Goal: Information Seeking & Learning: Understand process/instructions

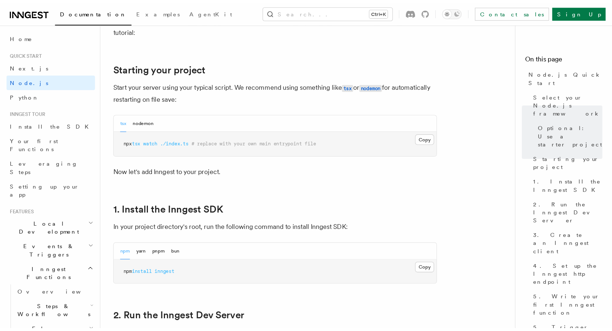
scroll to position [399, 0]
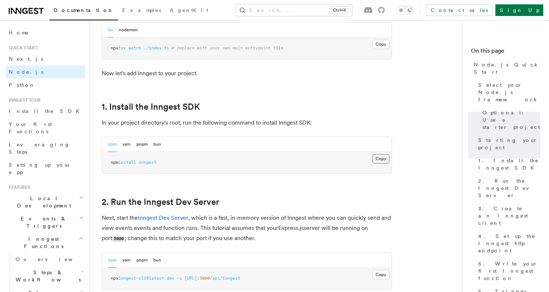
click at [379, 156] on button "Copy Copied" at bounding box center [381, 158] width 17 height 9
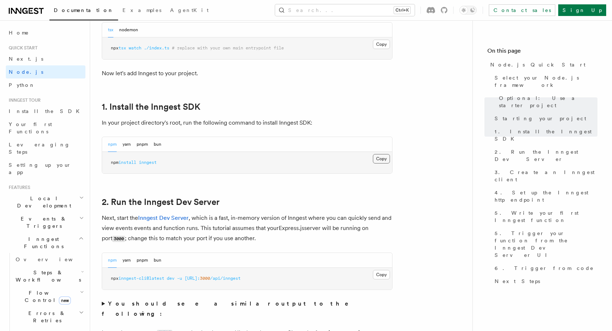
click at [380, 161] on button "Copy Copied" at bounding box center [381, 158] width 17 height 9
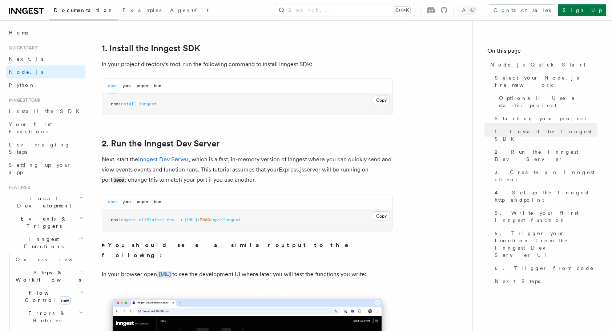
scroll to position [436, 0]
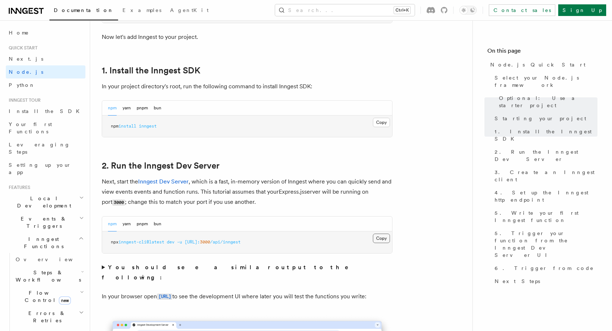
click at [381, 238] on button "Copy Copied" at bounding box center [381, 238] width 17 height 9
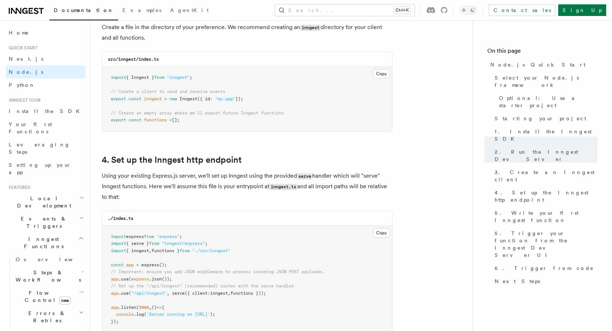
scroll to position [1017, 0]
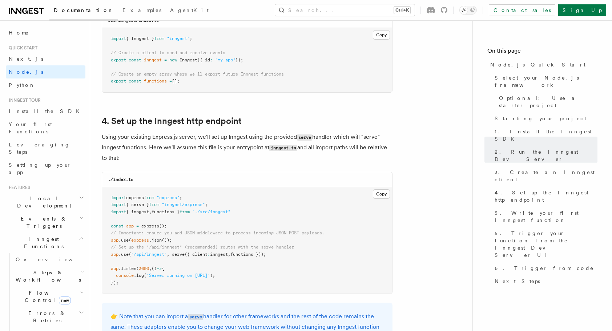
click at [214, 150] on p "Using your existing Express.js server, we'll set up Inngest using the provided …" at bounding box center [247, 147] width 291 height 31
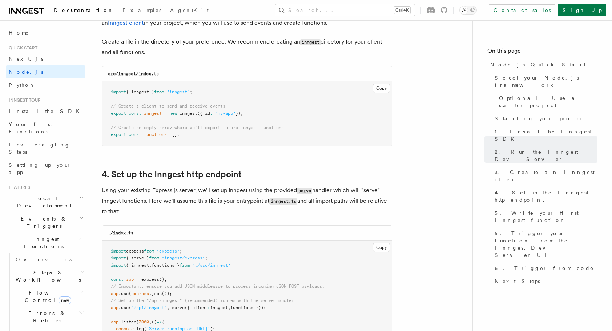
scroll to position [908, 0]
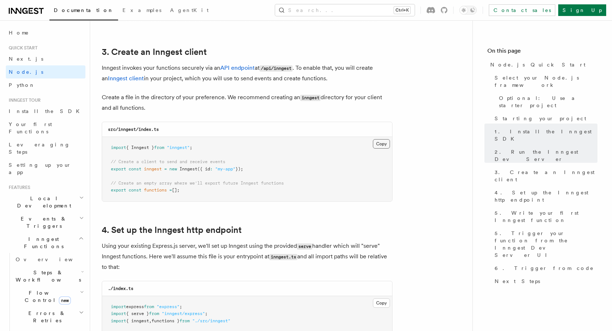
click at [384, 141] on button "Copy Copied" at bounding box center [381, 143] width 17 height 9
drag, startPoint x: 153, startPoint y: 130, endPoint x: 118, endPoint y: 132, distance: 34.9
click at [118, 132] on div "src/inngest/index.ts" at bounding box center [247, 129] width 290 height 15
copy code "inngest/index.ts"
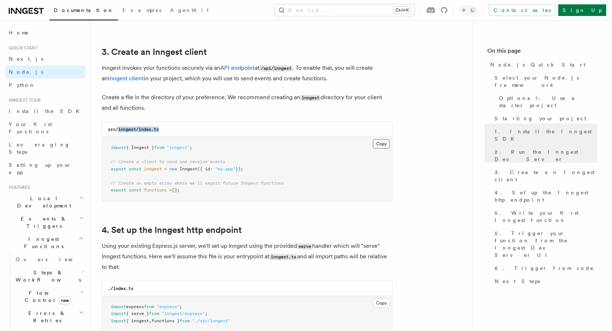
click at [378, 143] on button "Copy Copied" at bounding box center [381, 143] width 17 height 9
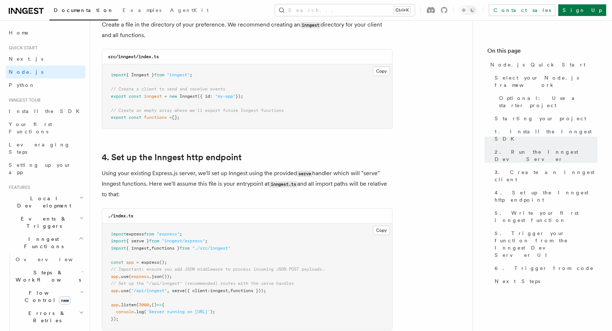
scroll to position [1089, 0]
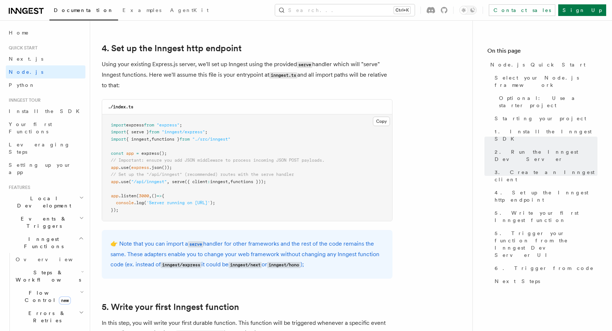
drag, startPoint x: 284, startPoint y: 180, endPoint x: 105, endPoint y: 175, distance: 179.5
click at [105, 175] on pre "import express from "express" ; import { serve } from "inngest/express" ; impor…" at bounding box center [247, 167] width 290 height 107
copy code "// Set up the "/api/inngest" (recommended) routes with the serve handler app .u…"
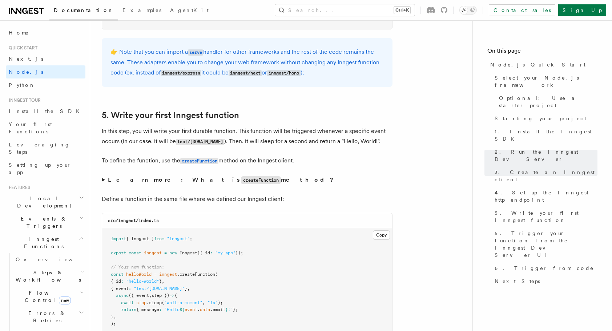
scroll to position [1307, 0]
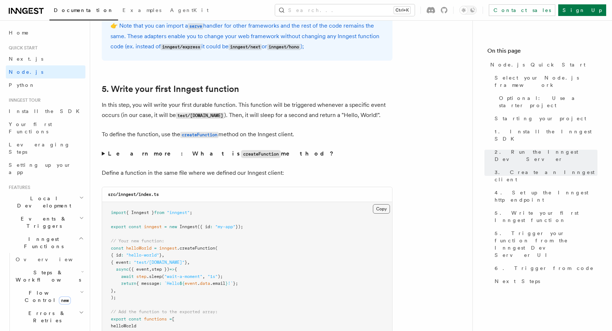
click at [377, 207] on button "Copy Copied" at bounding box center [381, 208] width 17 height 9
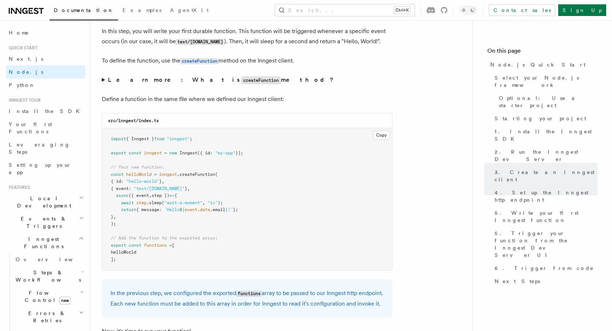
scroll to position [1380, 0]
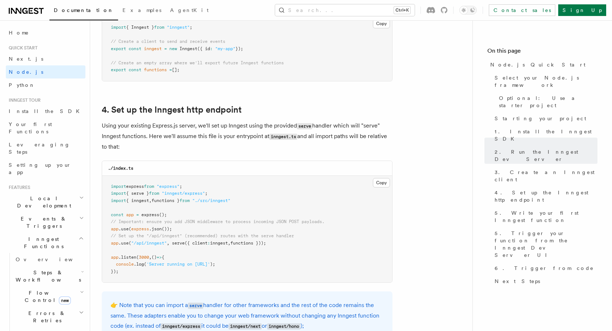
scroll to position [1017, 0]
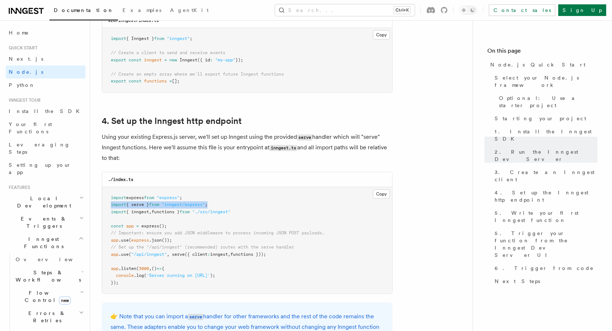
drag, startPoint x: 227, startPoint y: 202, endPoint x: 106, endPoint y: 207, distance: 120.7
click at [106, 207] on pre "import express from "express" ; import { serve } from "inngest/express" ; impor…" at bounding box center [247, 240] width 290 height 107
drag, startPoint x: 258, startPoint y: 216, endPoint x: 104, endPoint y: 206, distance: 153.9
click at [104, 206] on pre "import express from "express" ; import { serve } from "inngest/express" ; impor…" at bounding box center [247, 240] width 290 height 107
copy code "import { serve } from "inngest/express" ; import { inngest , functions } from "…"
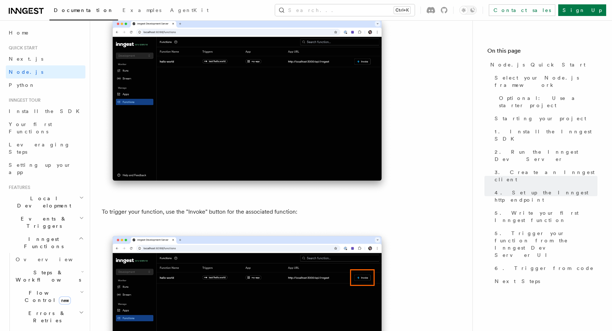
scroll to position [2070, 0]
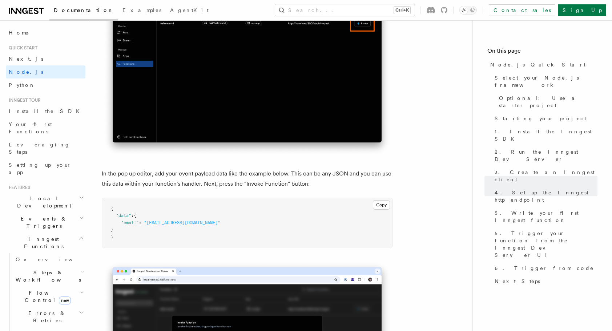
click at [379, 209] on pre "{ "data" : { "email" : "[EMAIL_ADDRESS][DOMAIN_NAME]" } }" at bounding box center [247, 223] width 290 height 50
click at [382, 210] on button "Copy Copied" at bounding box center [381, 204] width 17 height 9
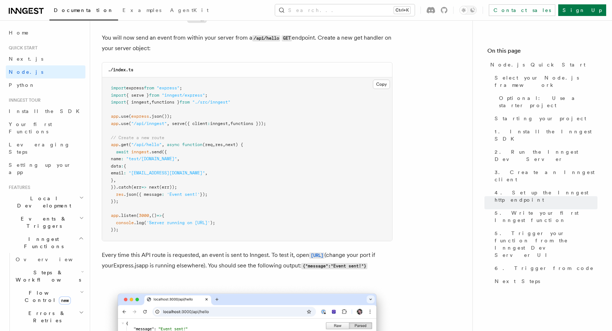
scroll to position [3922, 0]
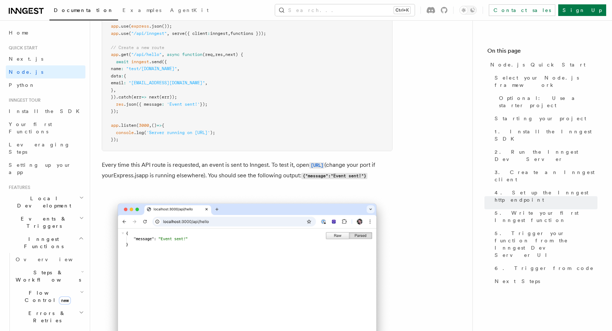
click at [291, 181] on p "Every time this API route is requested, an event is sent to Inngest. To test it…" at bounding box center [247, 170] width 291 height 21
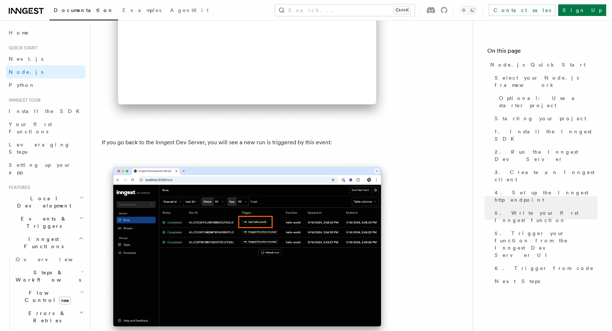
scroll to position [4091, 0]
